Goal: Find specific page/section: Find specific page/section

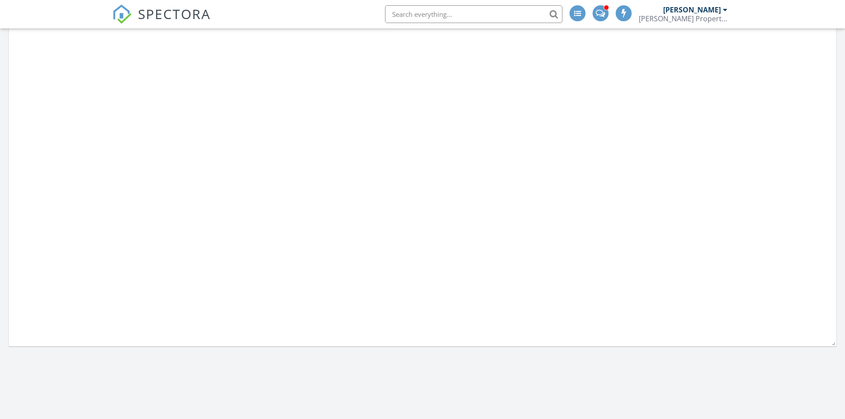
scroll to position [821, 859]
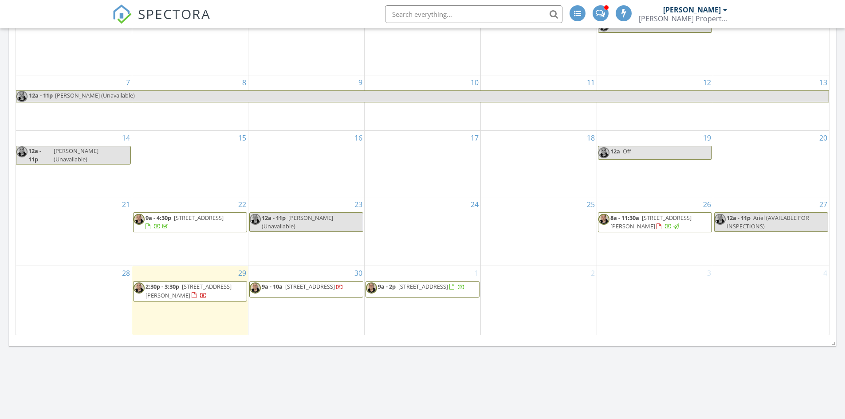
click at [201, 294] on span "2:30p - 3:30p [STREET_ADDRESS][PERSON_NAME]" at bounding box center [190, 291] width 113 height 17
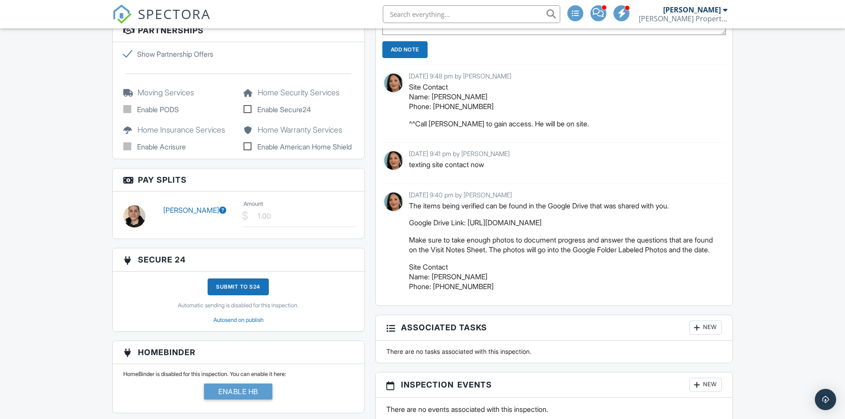
scroll to position [804, 0]
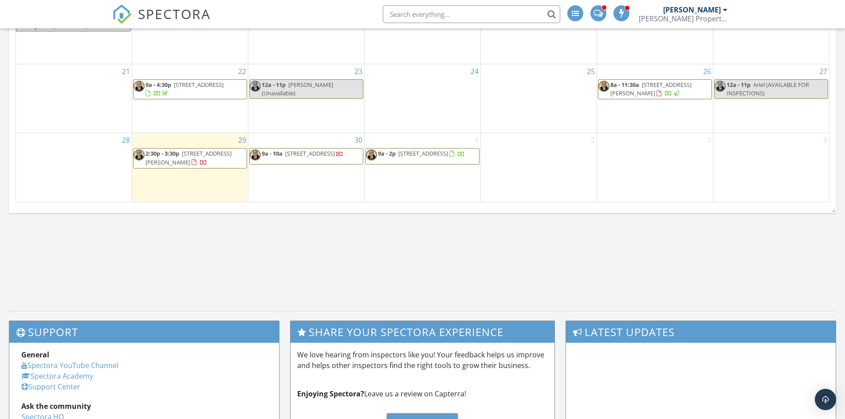
click at [636, 91] on span "[STREET_ADDRESS][PERSON_NAME]" at bounding box center [650, 89] width 81 height 16
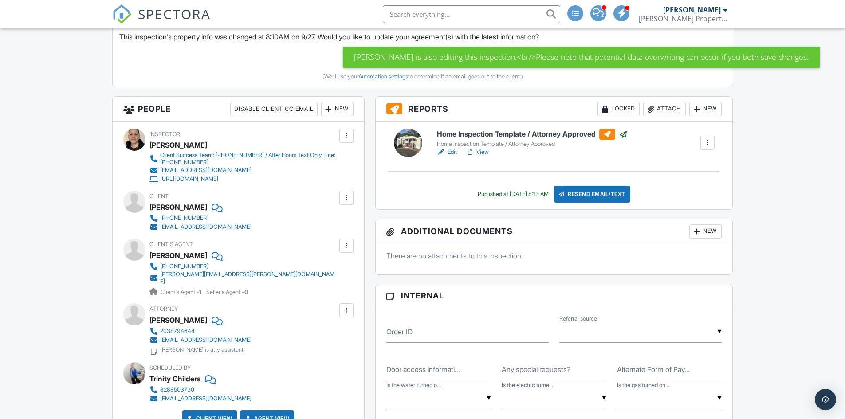
scroll to position [360, 0]
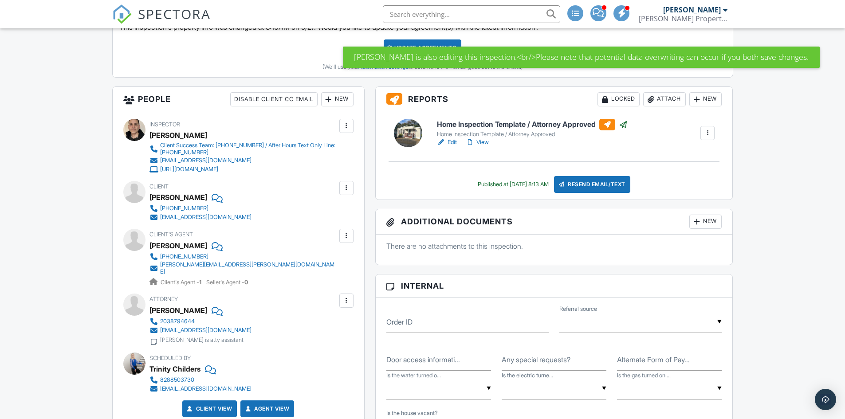
drag, startPoint x: 846, startPoint y: 65, endPoint x: 846, endPoint y: 130, distance: 65.2
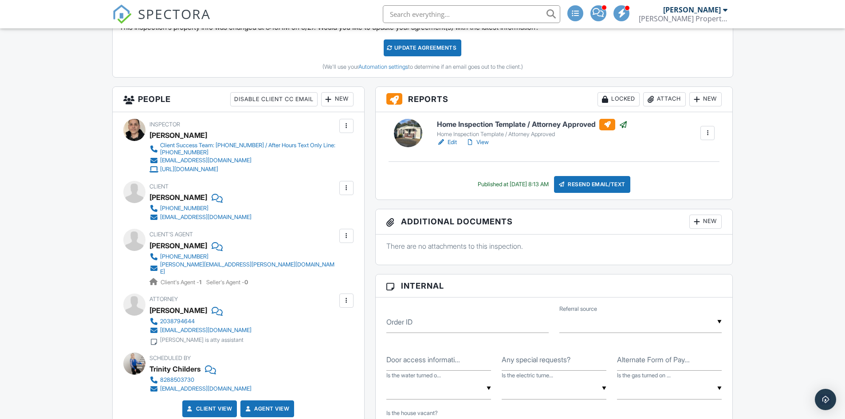
scroll to position [0, 0]
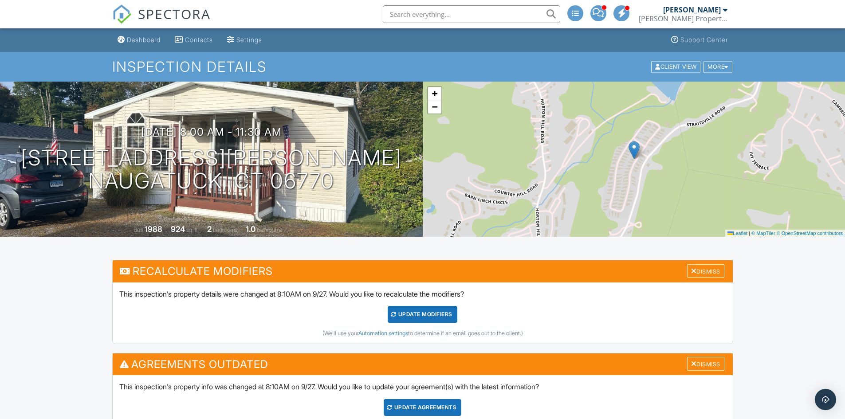
click at [176, 10] on span "SPECTORA" at bounding box center [174, 13] width 73 height 19
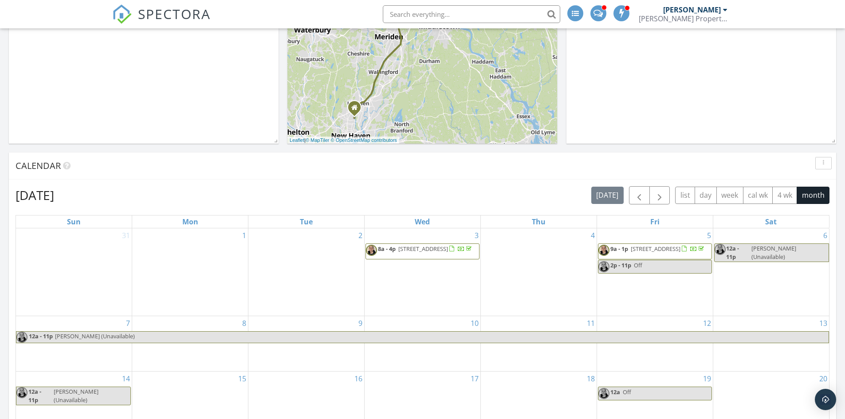
scroll to position [200, 0]
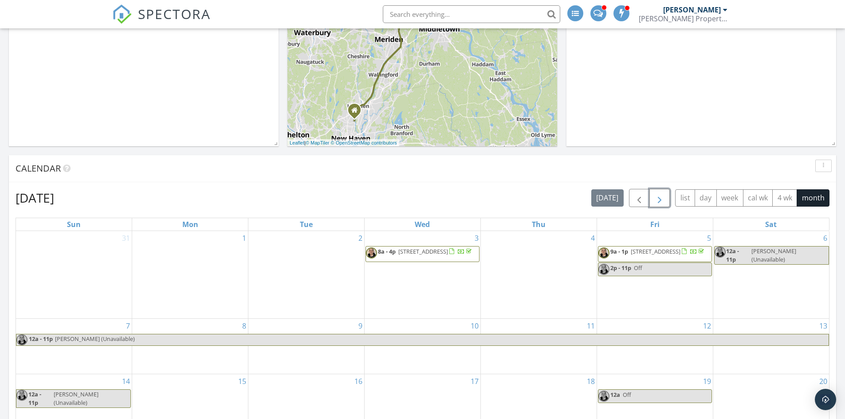
click at [658, 200] on span "button" at bounding box center [659, 198] width 11 height 11
